Goal: Task Accomplishment & Management: Complete application form

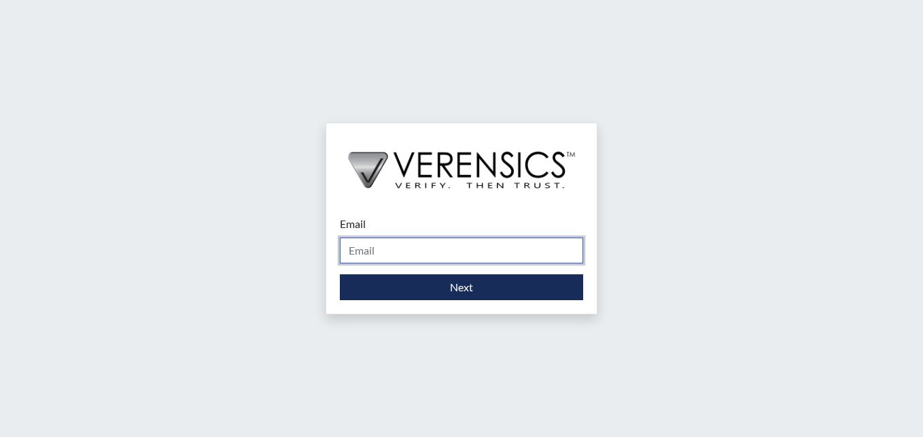
click at [414, 256] on input "Email" at bounding box center [461, 250] width 243 height 26
type input "[PERSON_NAME][EMAIL_ADDRESS][PERSON_NAME][DOMAIN_NAME]"
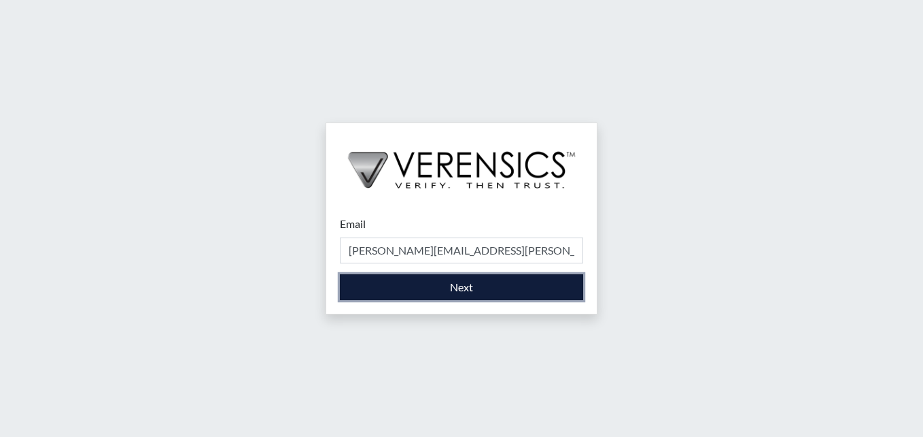
click at [496, 281] on button "Next" at bounding box center [461, 287] width 243 height 26
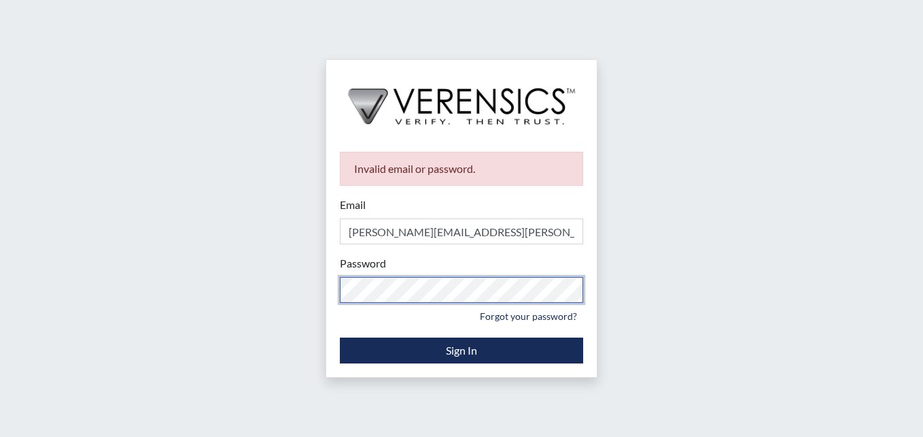
click at [35, 298] on div "Invalid email or password. Email [PERSON_NAME][EMAIL_ADDRESS][PERSON_NAME][DOMA…" at bounding box center [461, 218] width 923 height 437
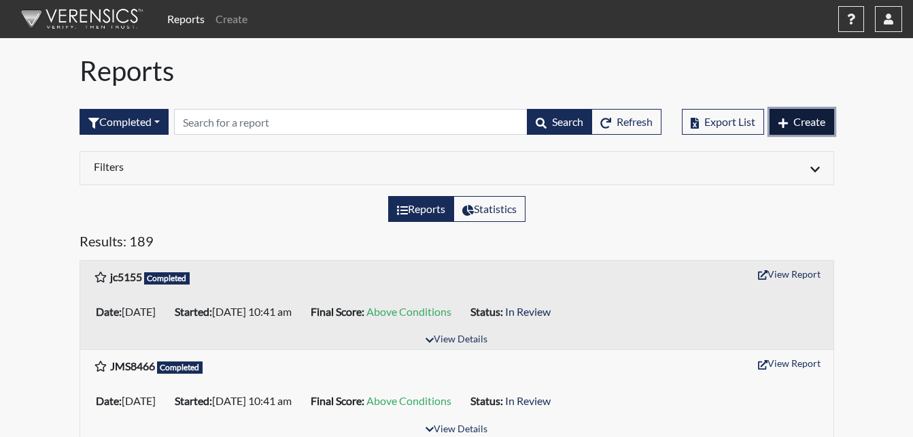
click at [808, 120] on span "Create" at bounding box center [809, 121] width 32 height 13
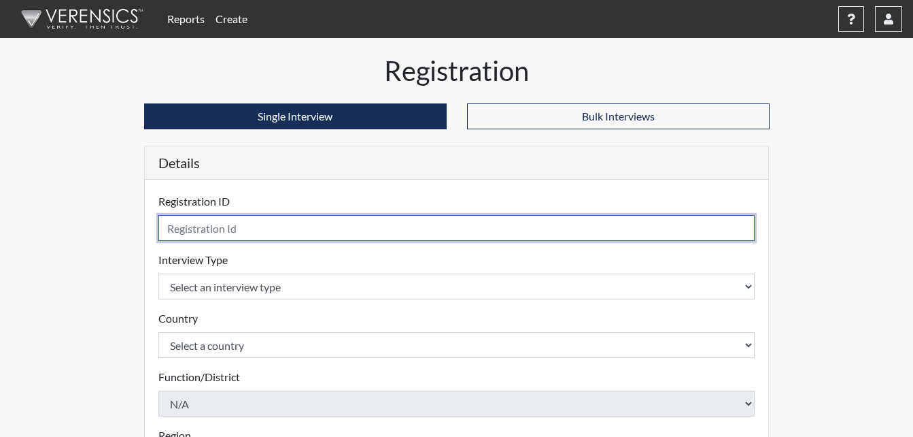
click at [188, 232] on input "text" at bounding box center [456, 228] width 597 height 26
click at [171, 228] on input "tj6595" at bounding box center [456, 228] width 597 height 26
type input "tjf6595"
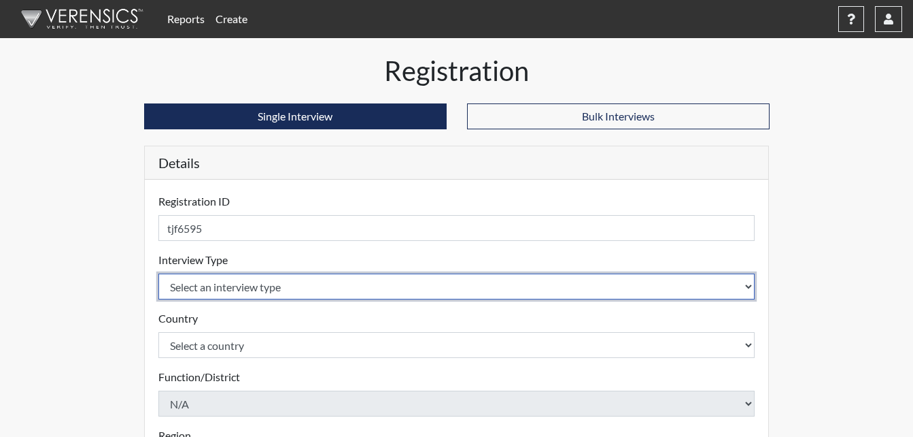
click at [196, 284] on select "Select an interview type Corrections Pre-Employment" at bounding box center [456, 286] width 597 height 26
select select "ff733e93-e1bf-11ea-9c9f-0eff0cf7eb8f"
click at [158, 273] on select "Select an interview type Corrections Pre-Employment" at bounding box center [456, 286] width 597 height 26
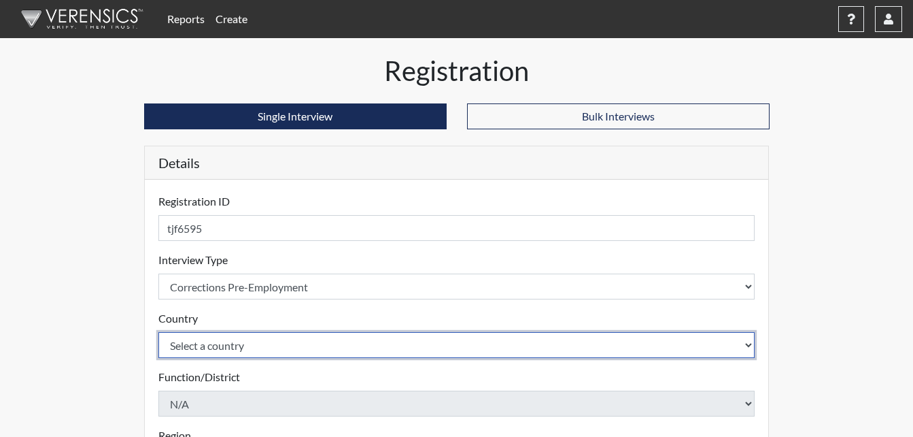
click at [209, 341] on select "Select a country [GEOGRAPHIC_DATA] [GEOGRAPHIC_DATA]" at bounding box center [456, 345] width 597 height 26
select select "united-states-of-[GEOGRAPHIC_DATA]"
click at [158, 332] on select "Select a country [GEOGRAPHIC_DATA] [GEOGRAPHIC_DATA]" at bounding box center [456, 345] width 597 height 26
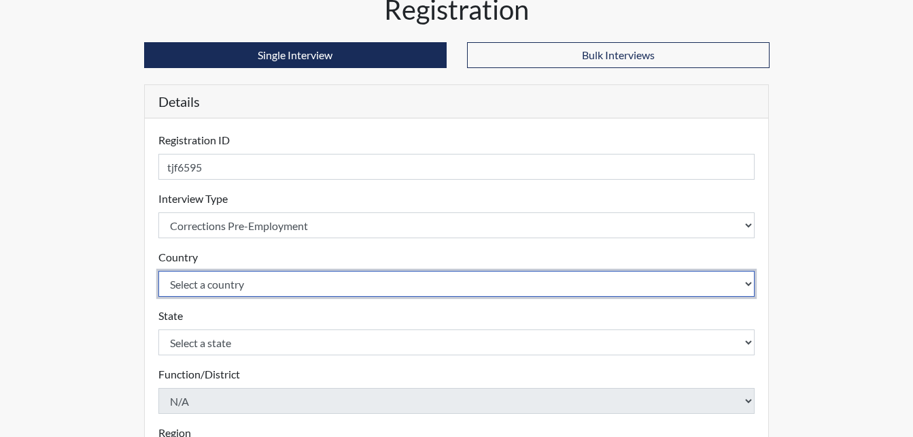
scroll to position [68, 0]
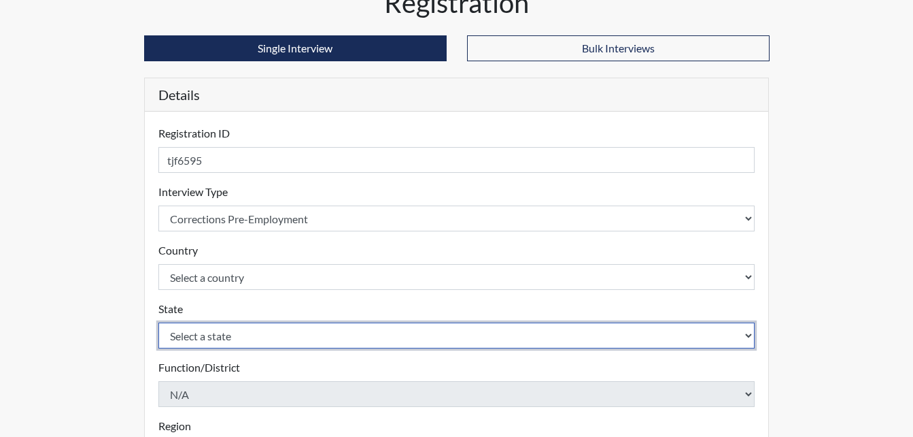
click at [219, 332] on select "Select a state [US_STATE] [US_STATE] [US_STATE] [US_STATE] [US_STATE] [US_STATE…" at bounding box center [456, 335] width 597 height 26
select select "GA"
click at [158, 322] on select "Select a state [US_STATE] [US_STATE] [US_STATE] [US_STATE] [US_STATE] [US_STATE…" at bounding box center [456, 335] width 597 height 26
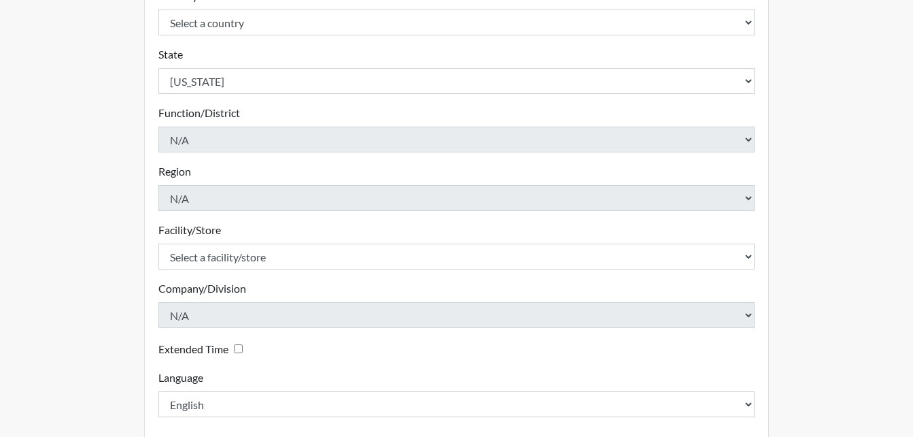
scroll to position [367, 0]
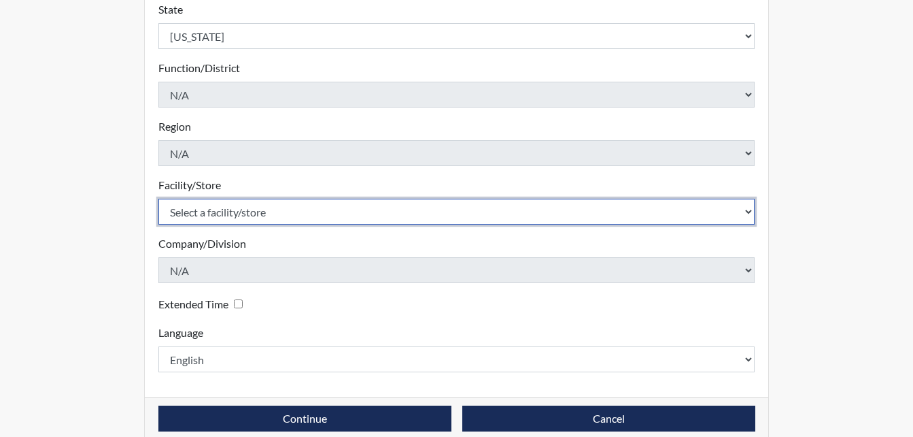
click at [290, 209] on select "Select a facility/store [PERSON_NAME] Unit Metro Re-Entry Facility Metro TC" at bounding box center [456, 212] width 597 height 26
select select "343223a5-c899-4601-8f3f-612df7ab8bd9"
click at [158, 199] on select "Select a facility/store [PERSON_NAME] Unit Metro Re-Entry Facility Metro TC" at bounding box center [456, 212] width 597 height 26
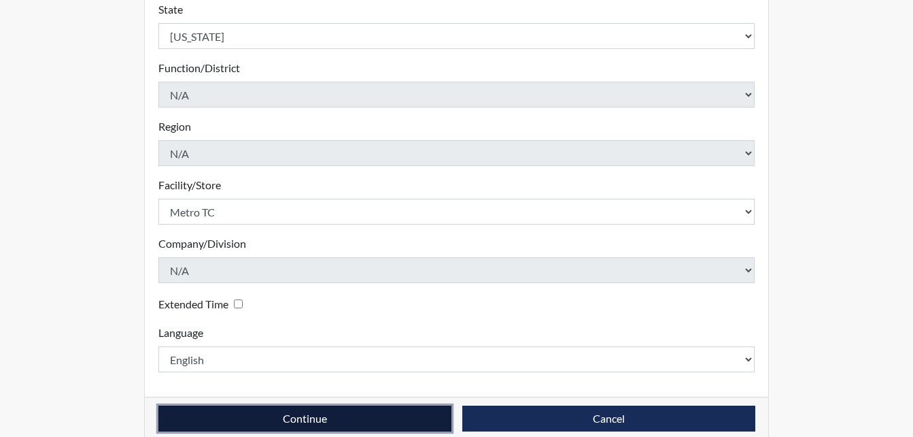
click at [327, 417] on button "Continue" at bounding box center [304, 418] width 293 height 26
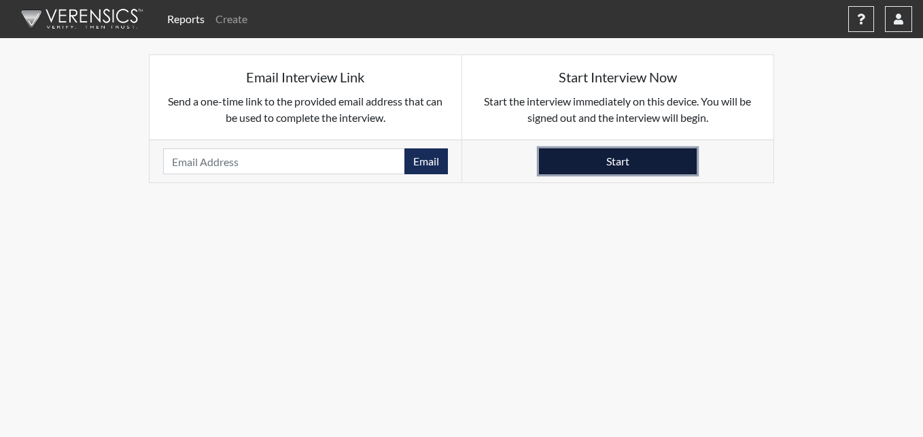
click at [653, 167] on button "Start" at bounding box center [618, 161] width 158 height 26
